Goal: Information Seeking & Learning: Check status

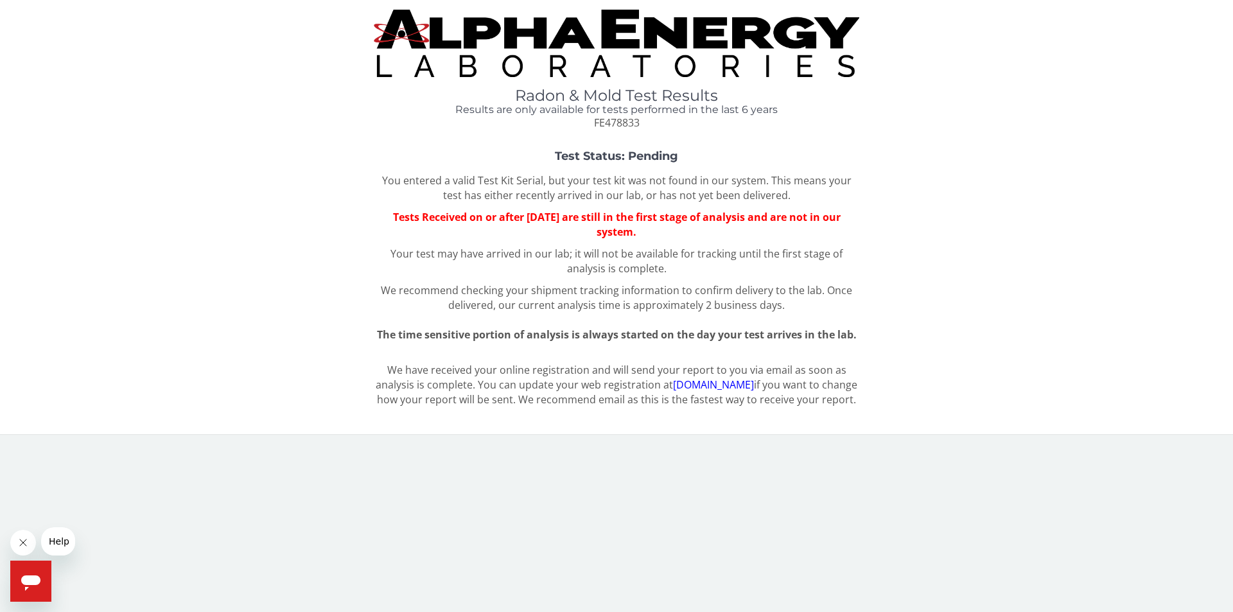
click at [572, 128] on div "Radon & Mold Test Results Results are only available for tests performed in the…" at bounding box center [617, 108] width 486 height 43
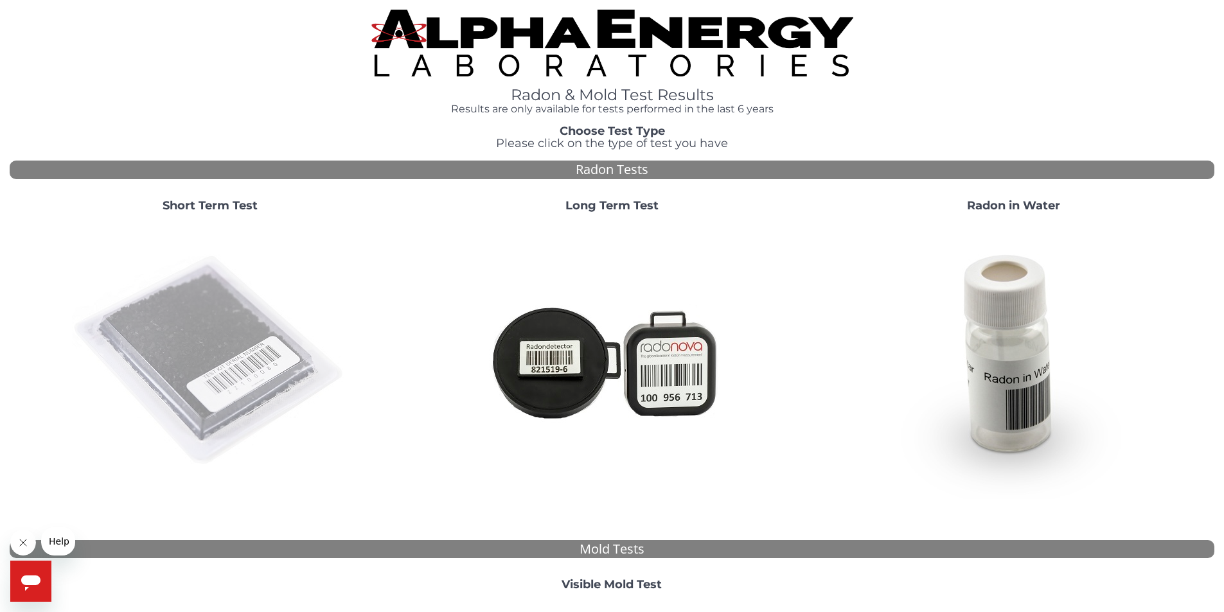
click at [192, 363] on img at bounding box center [210, 361] width 276 height 276
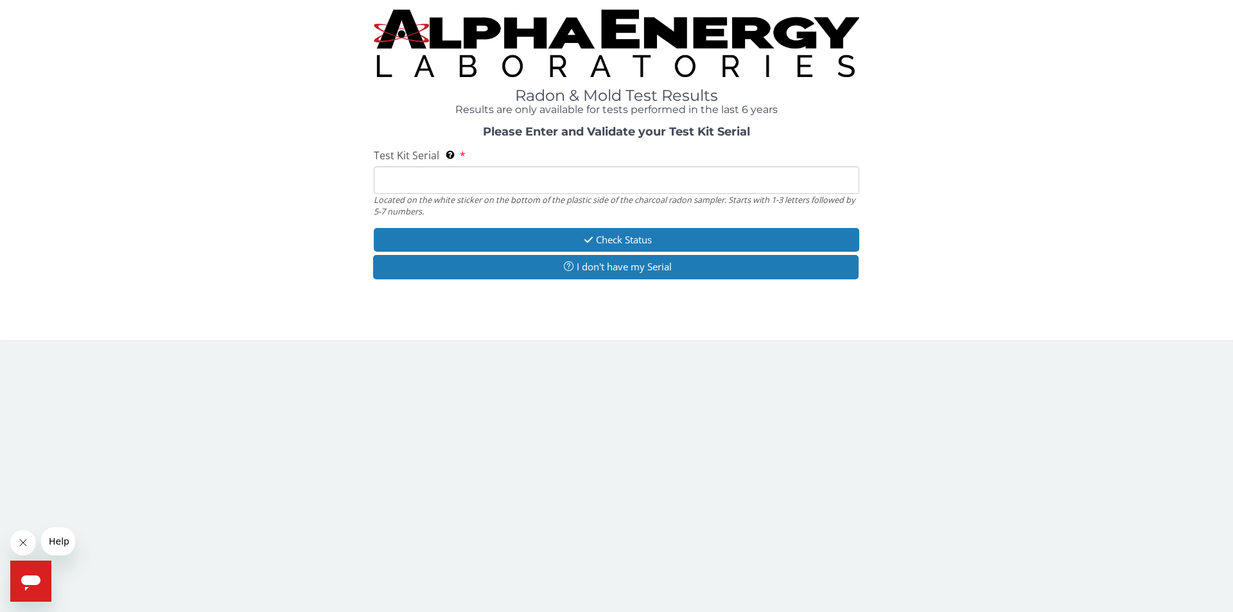
click at [401, 181] on input "Test Kit Serial Located on the white sticker on the bottom of the plastic side …" at bounding box center [617, 180] width 486 height 28
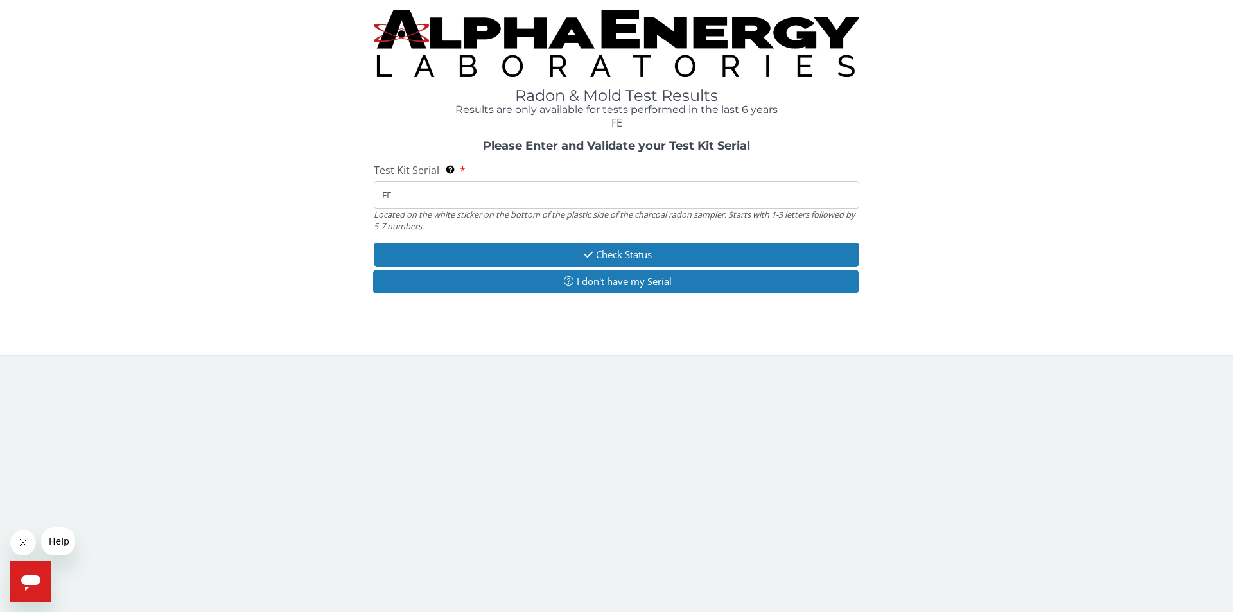
type input "FE478833"
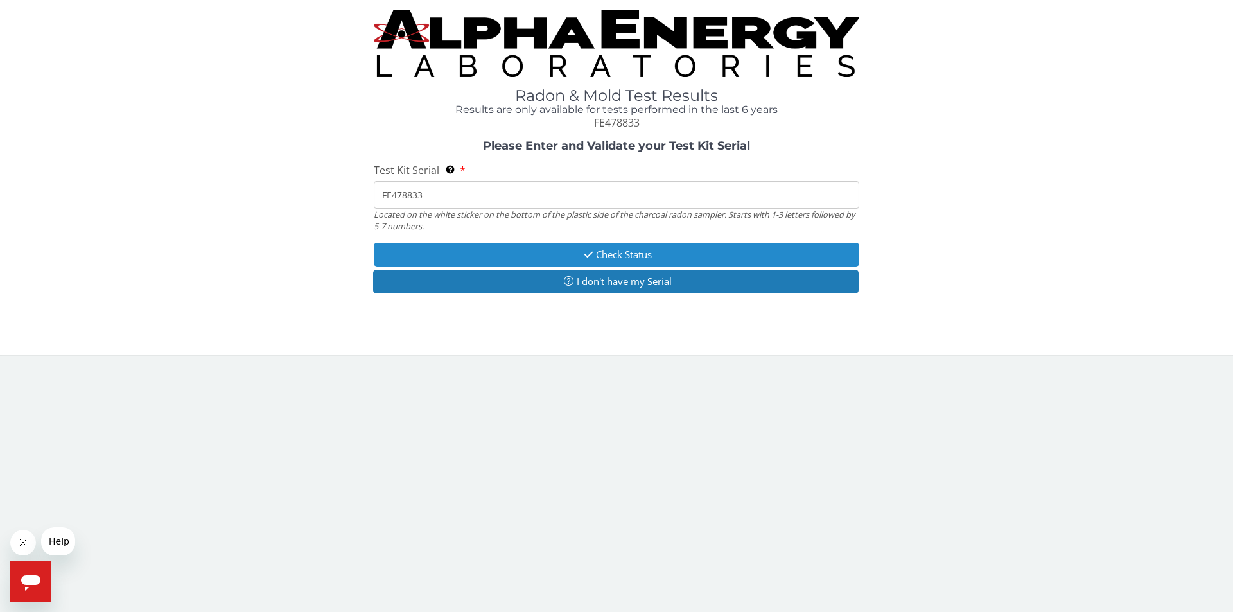
click at [620, 252] on button "Check Status" at bounding box center [617, 255] width 486 height 24
